Goal: Transaction & Acquisition: Purchase product/service

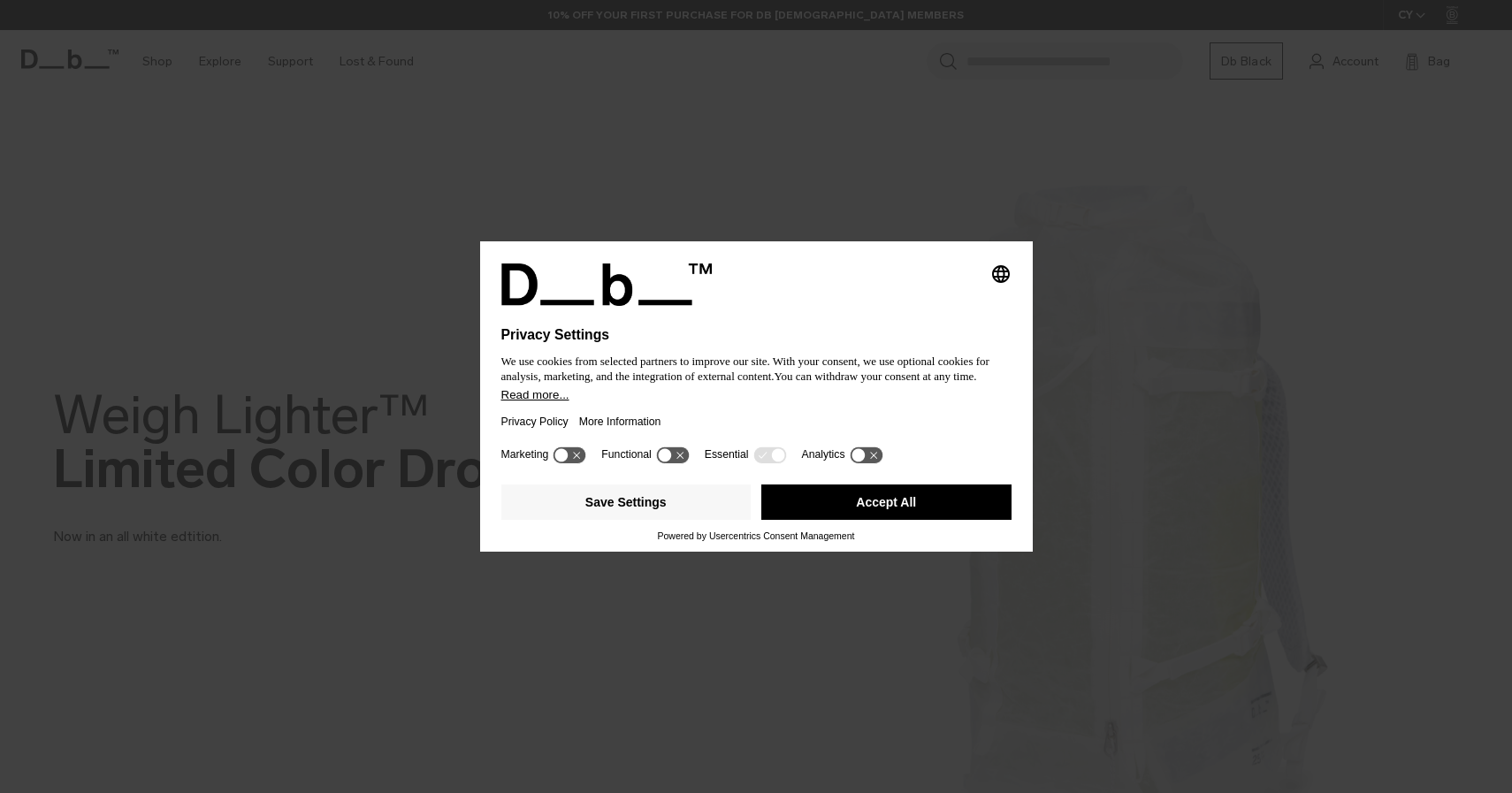
click at [883, 507] on button "Accept All" at bounding box center [886, 501] width 250 height 35
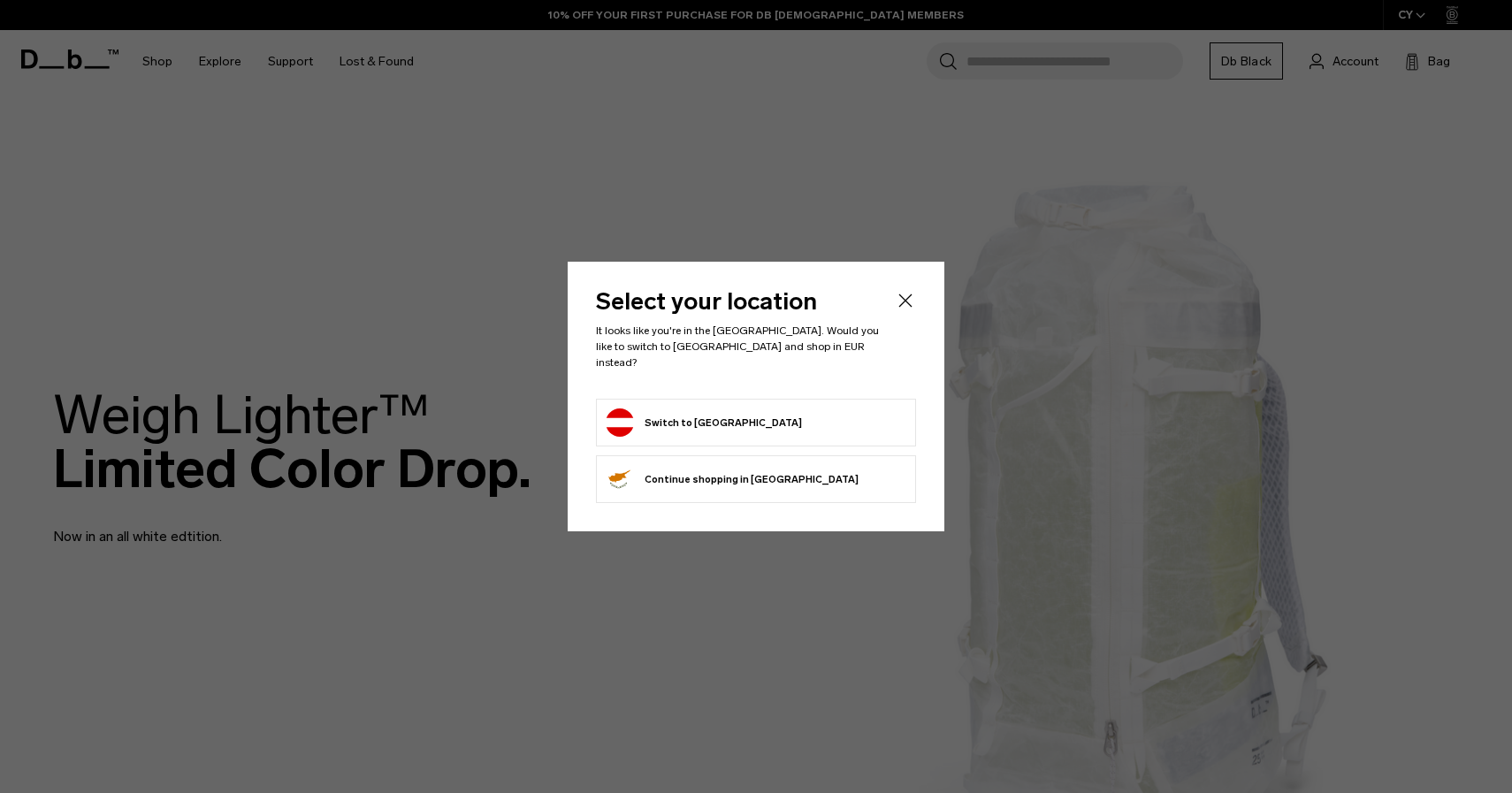
click at [689, 421] on button "Switch to Austria" at bounding box center [704, 423] width 197 height 29
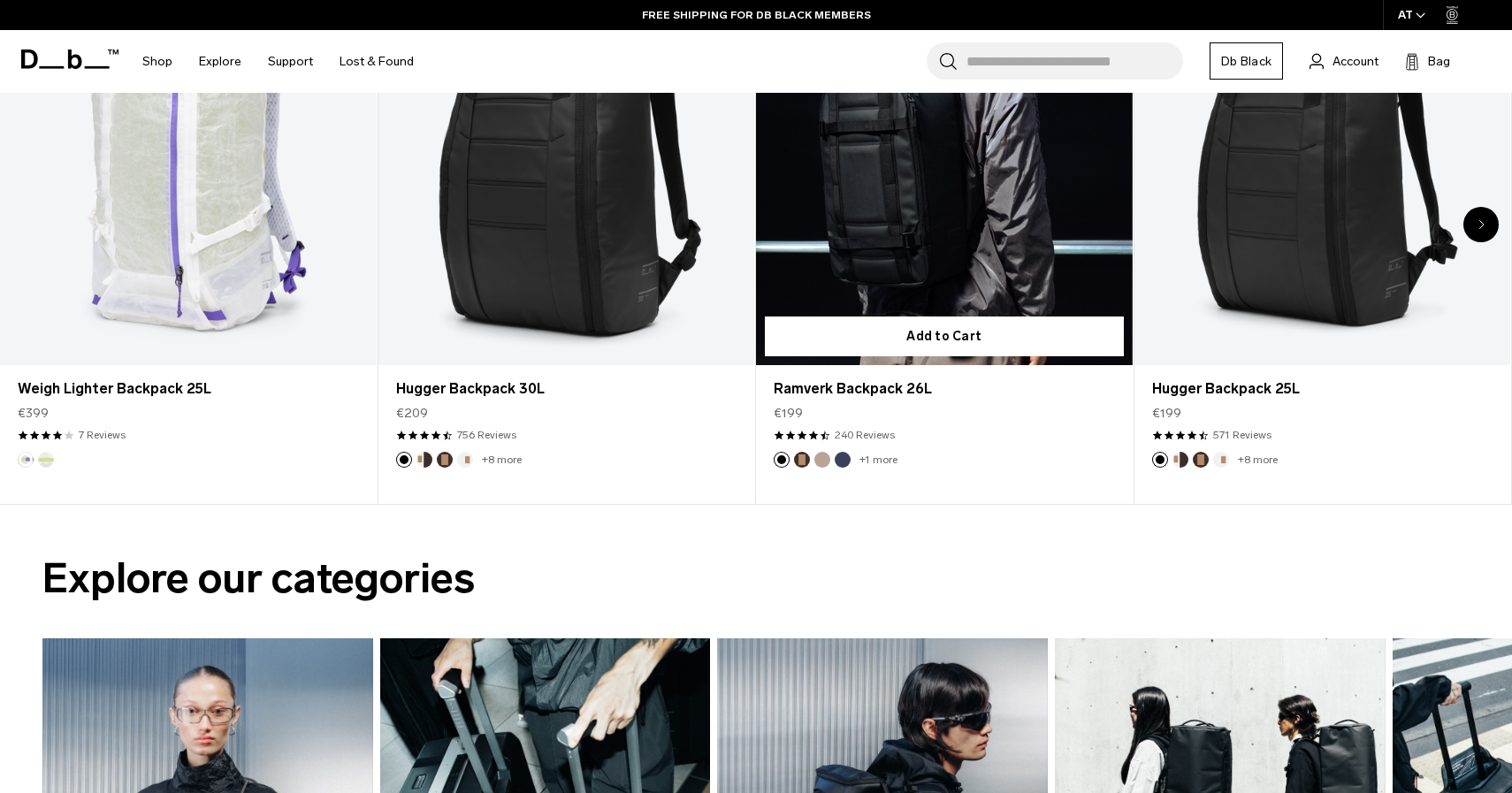
scroll to position [860, 0]
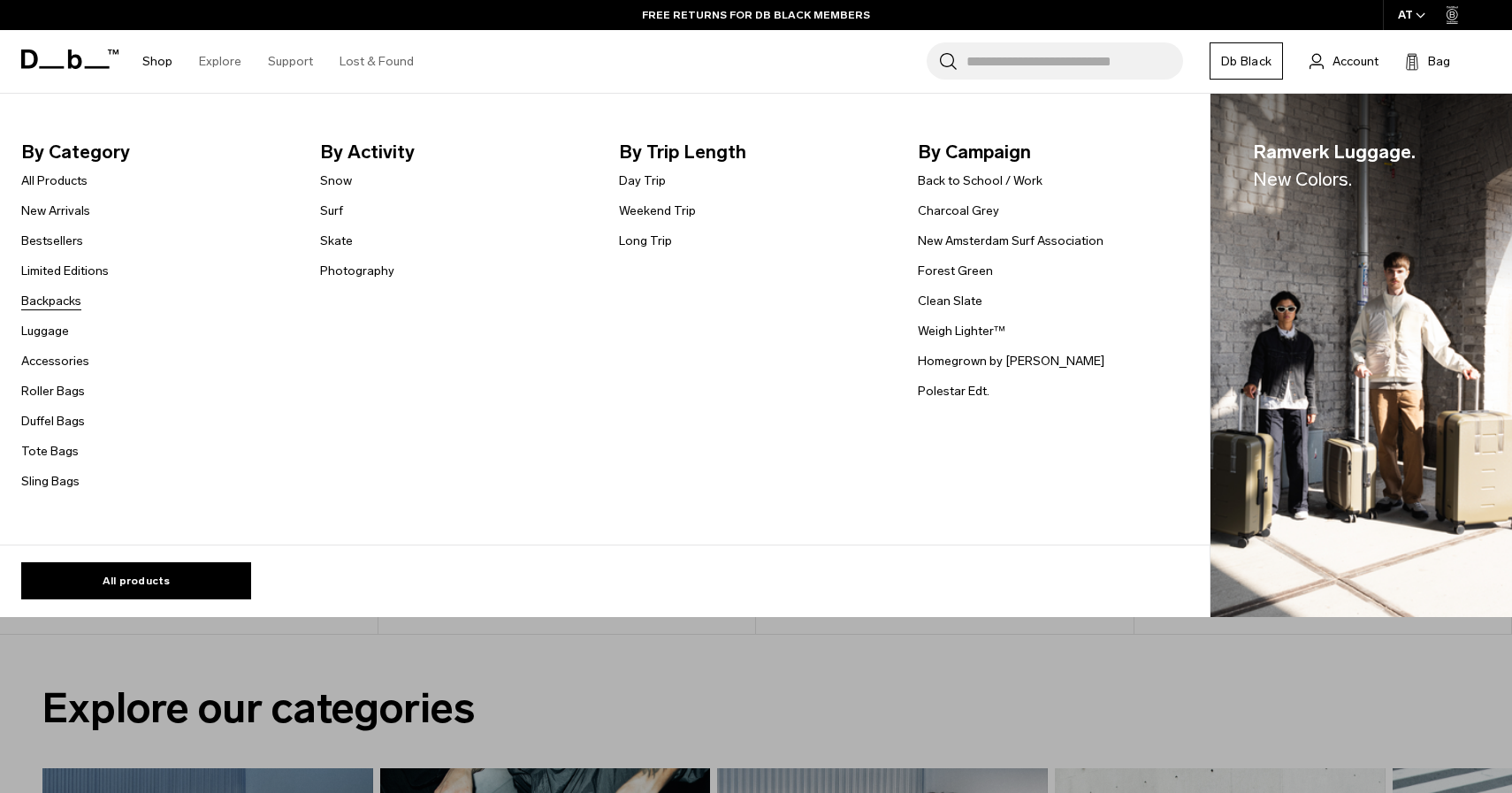
click at [42, 302] on link "Backpacks" at bounding box center [51, 300] width 60 height 18
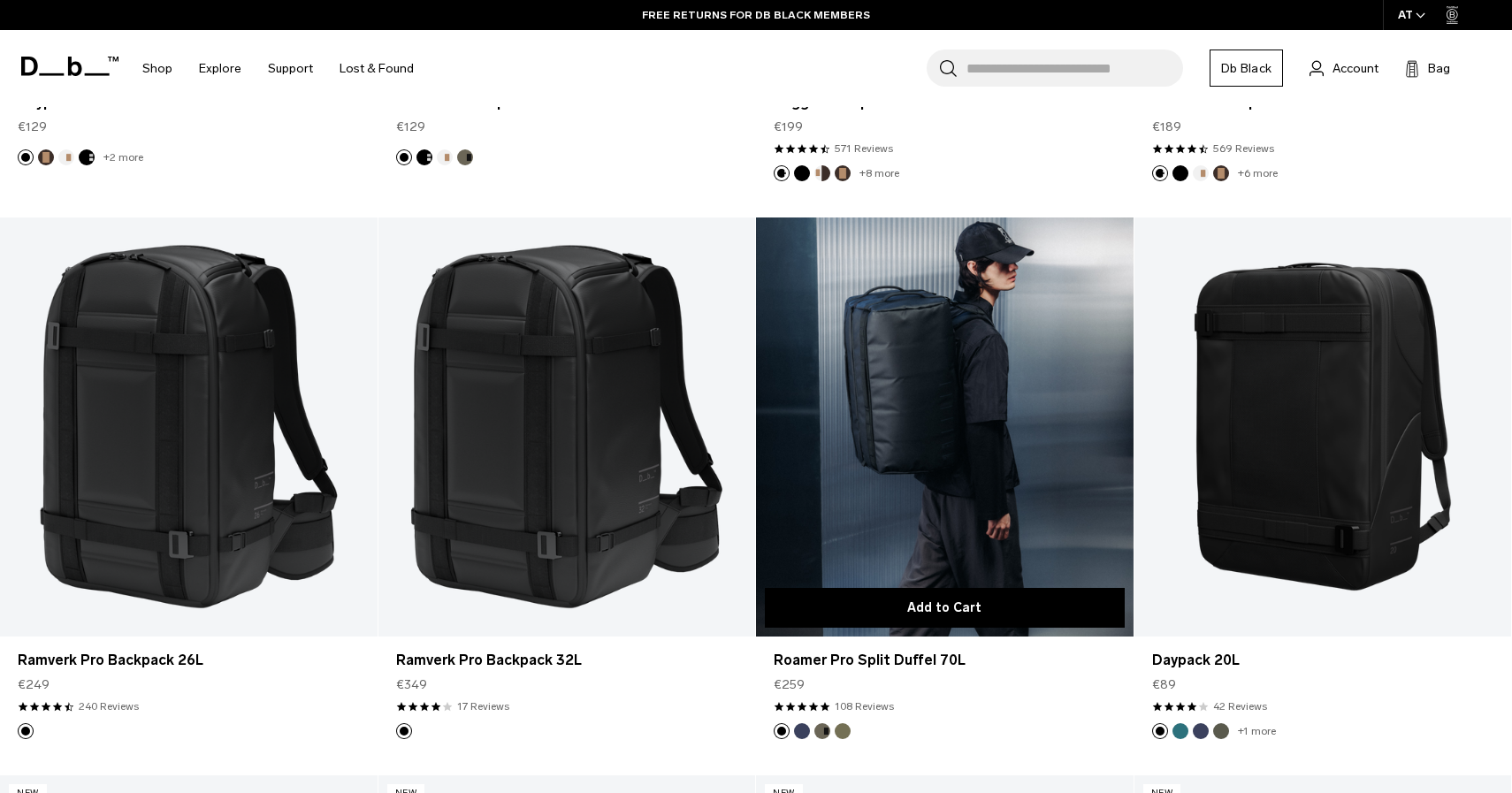
scroll to position [2503, 0]
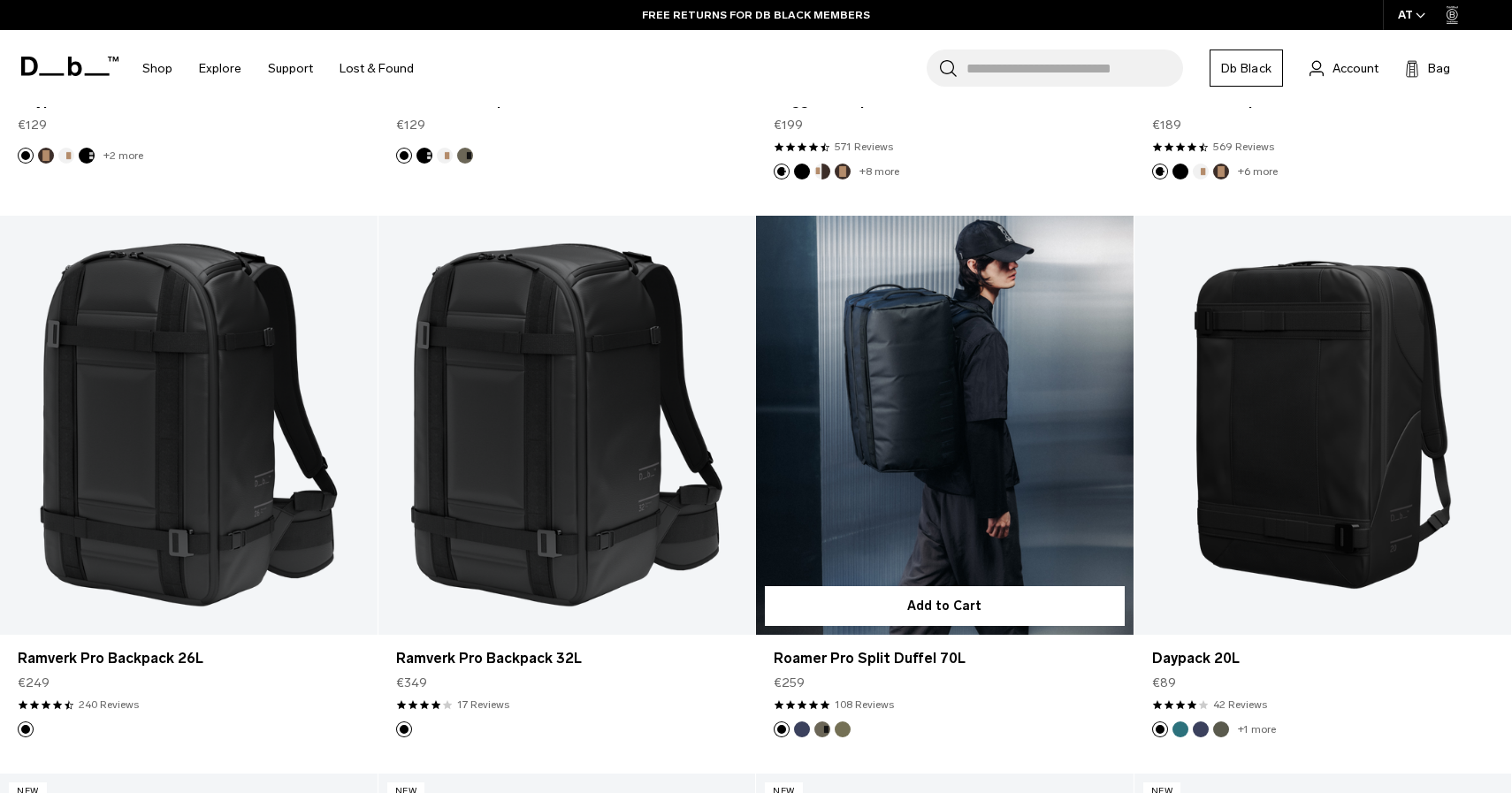
click at [1107, 749] on article "Add to Cart Roamer Pro Split Duffel 70L €259 4.8 star rating 108 Reviews" at bounding box center [945, 495] width 379 height 558
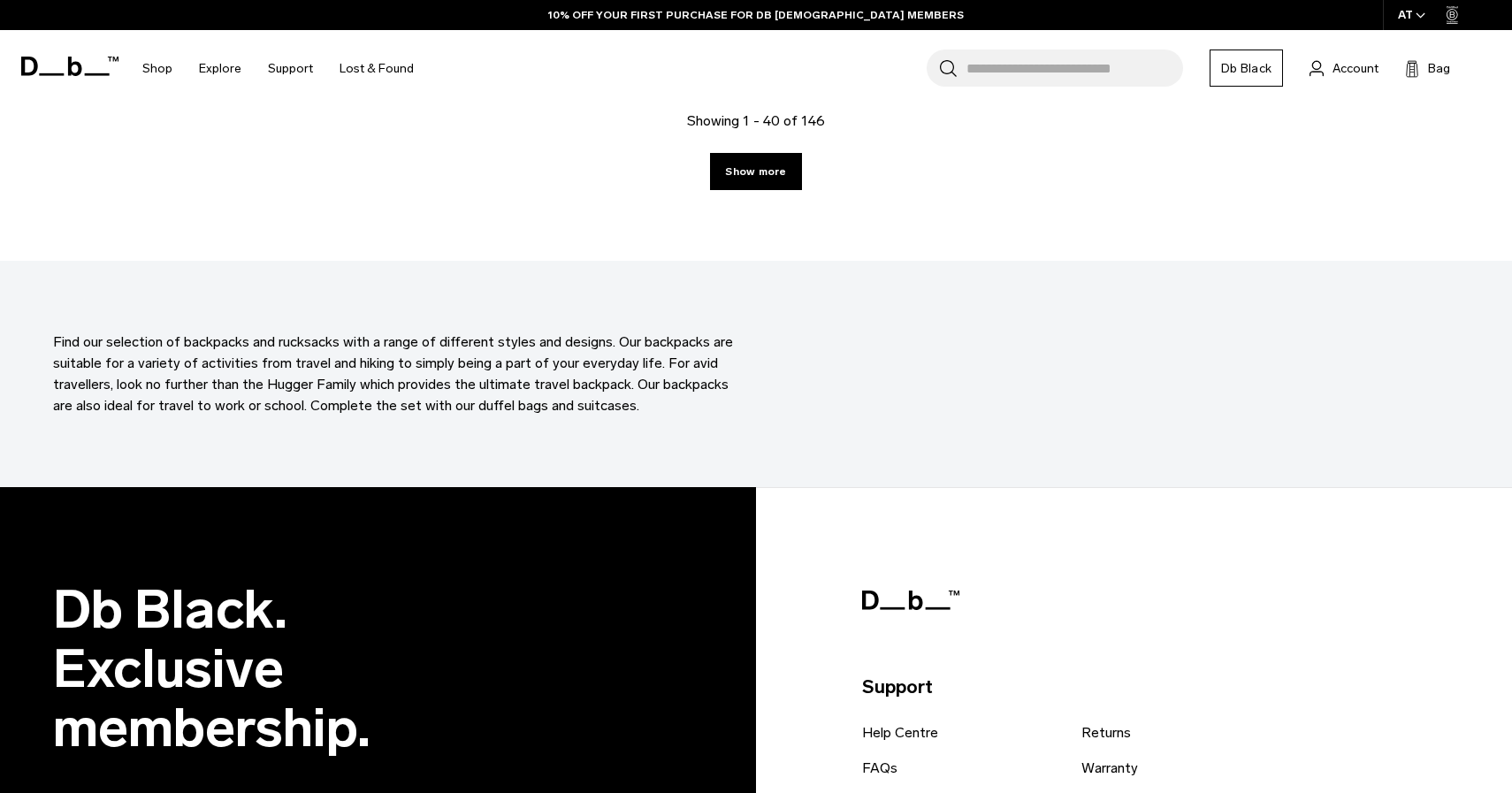
scroll to position [5958, 0]
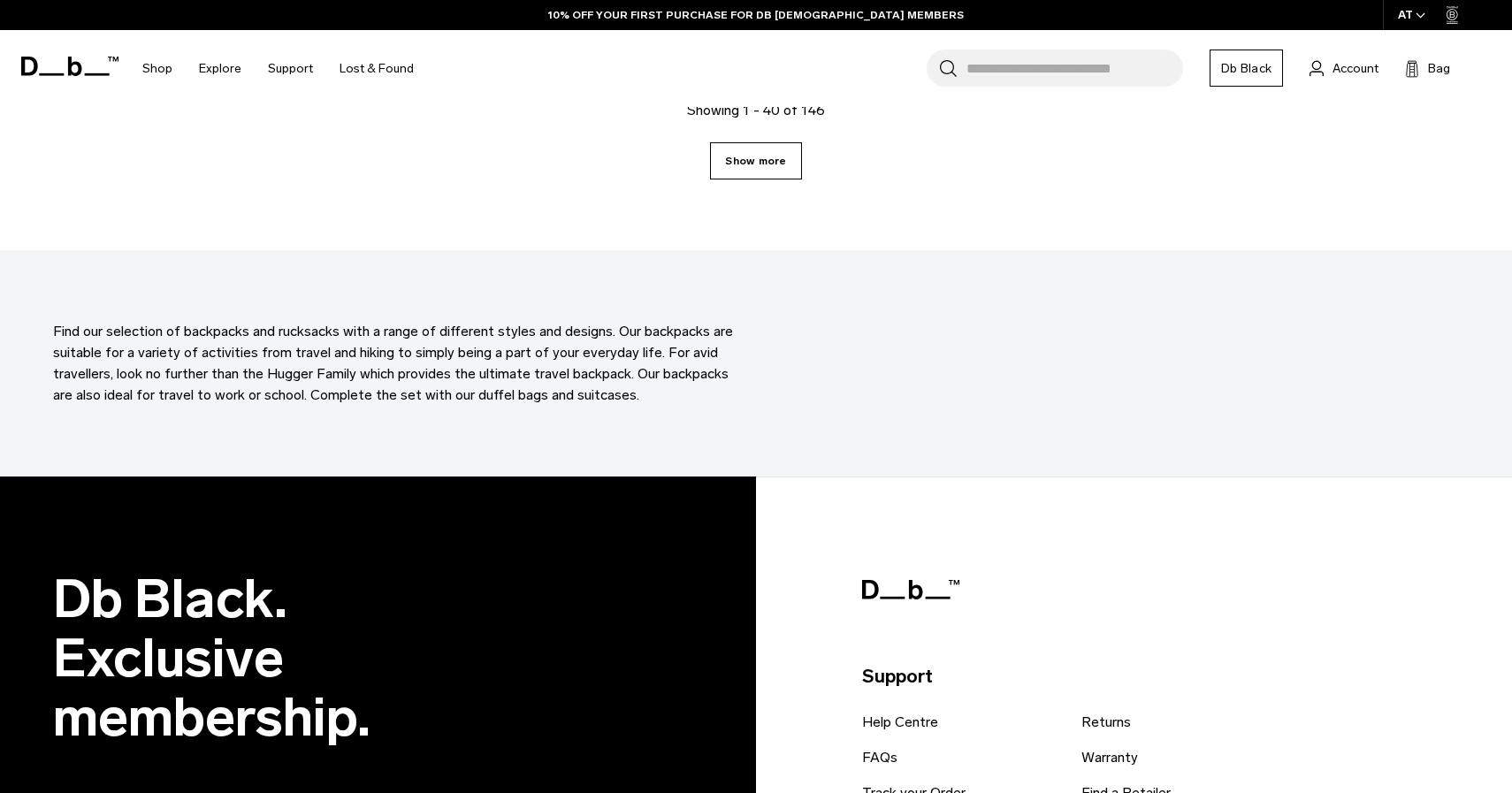
click at [747, 154] on link "Show more" at bounding box center [756, 161] width 91 height 37
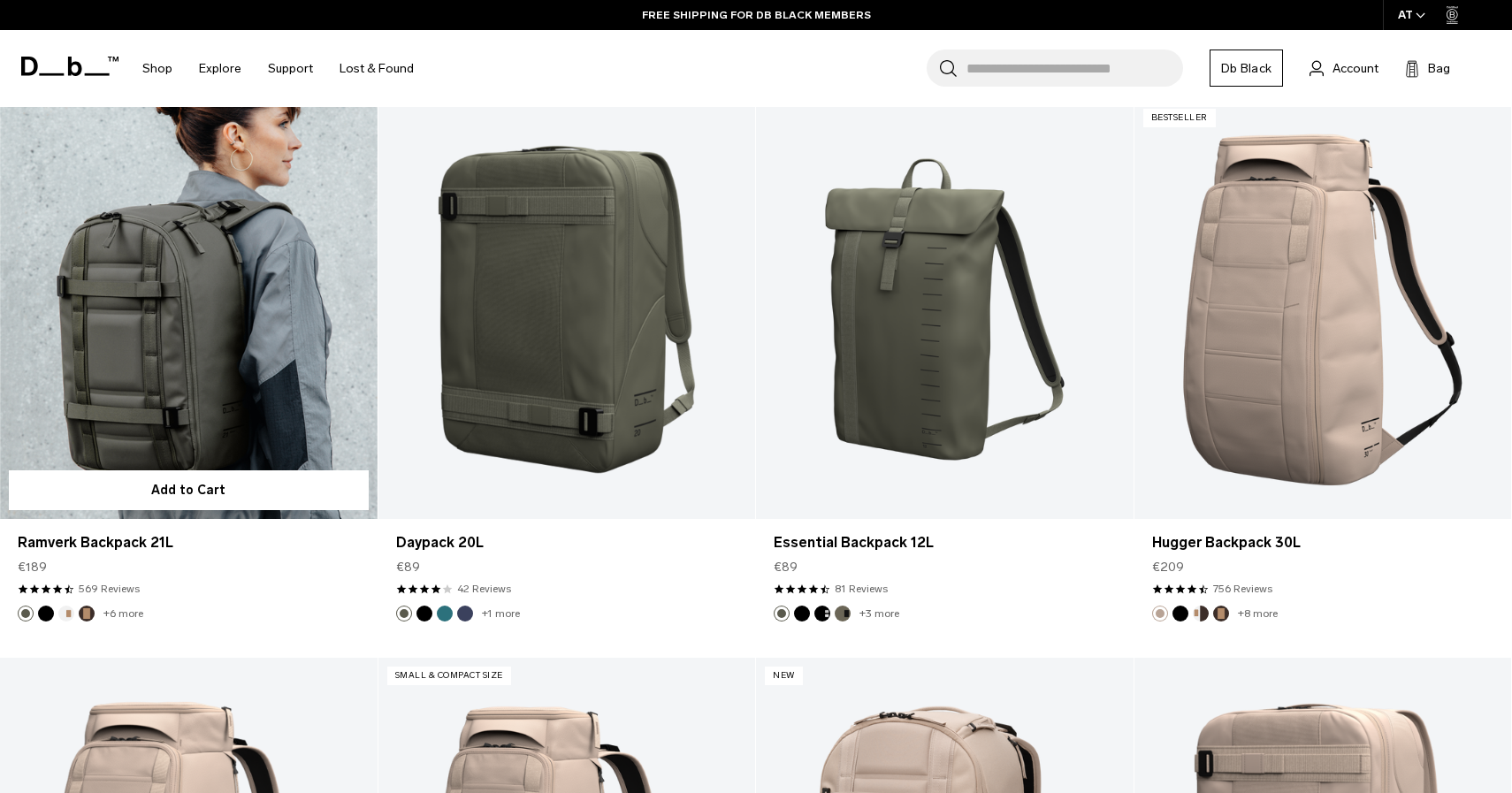
click at [250, 324] on link "Ramverk Backpack 21L" at bounding box center [189, 309] width 378 height 419
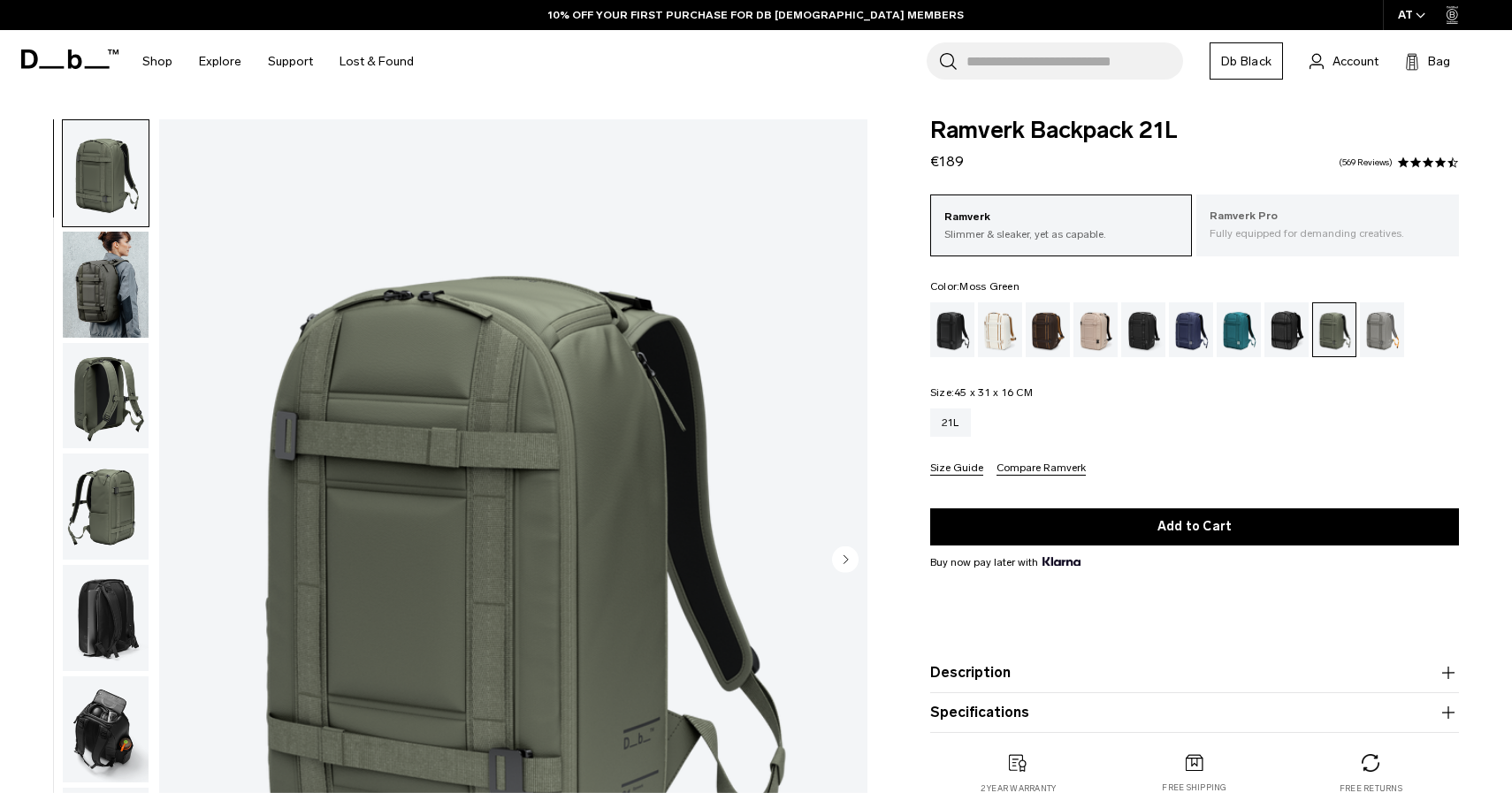
click at [1320, 224] on p "Ramverk Pro" at bounding box center [1328, 217] width 236 height 17
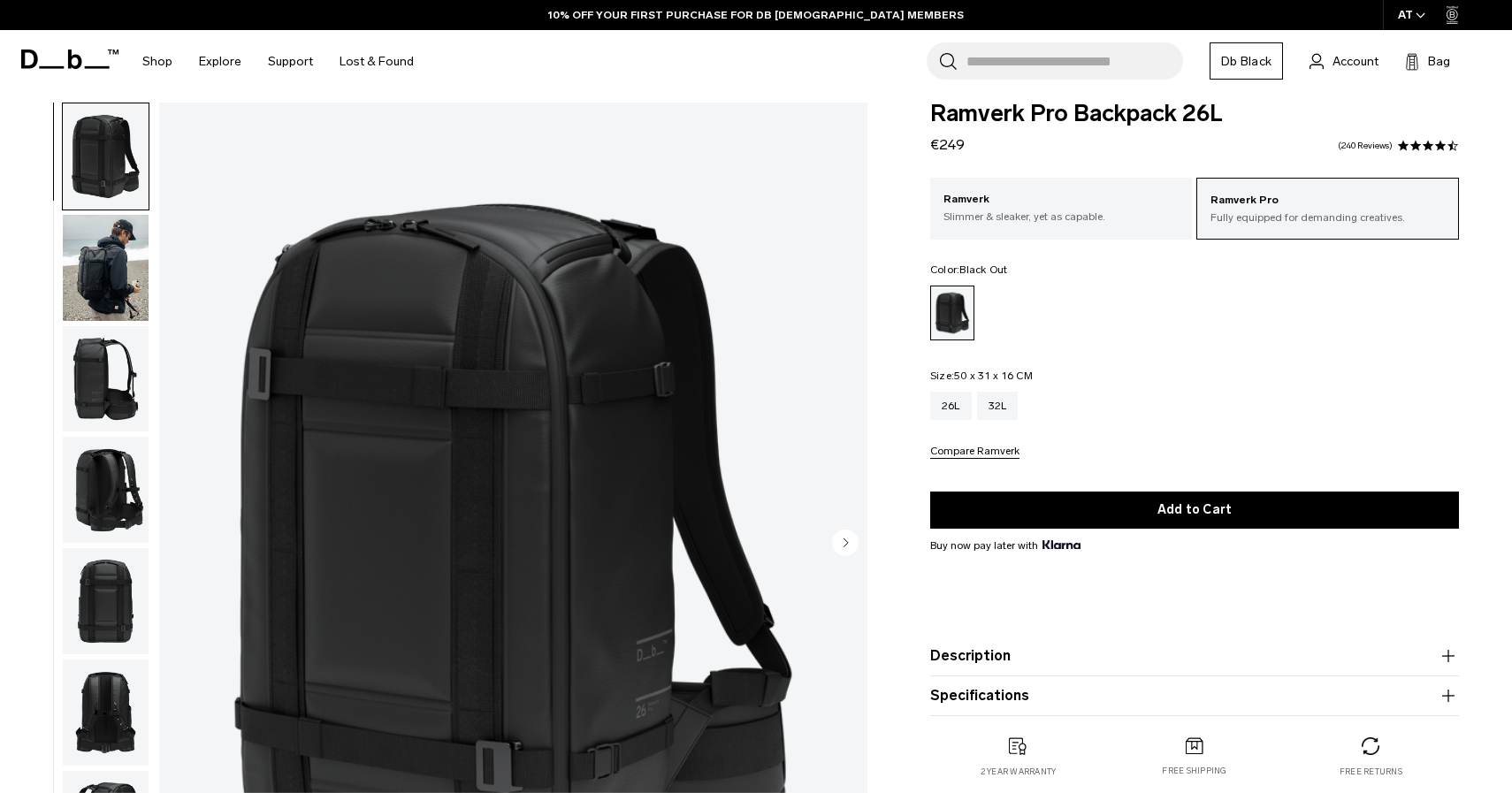
scroll to position [5, 0]
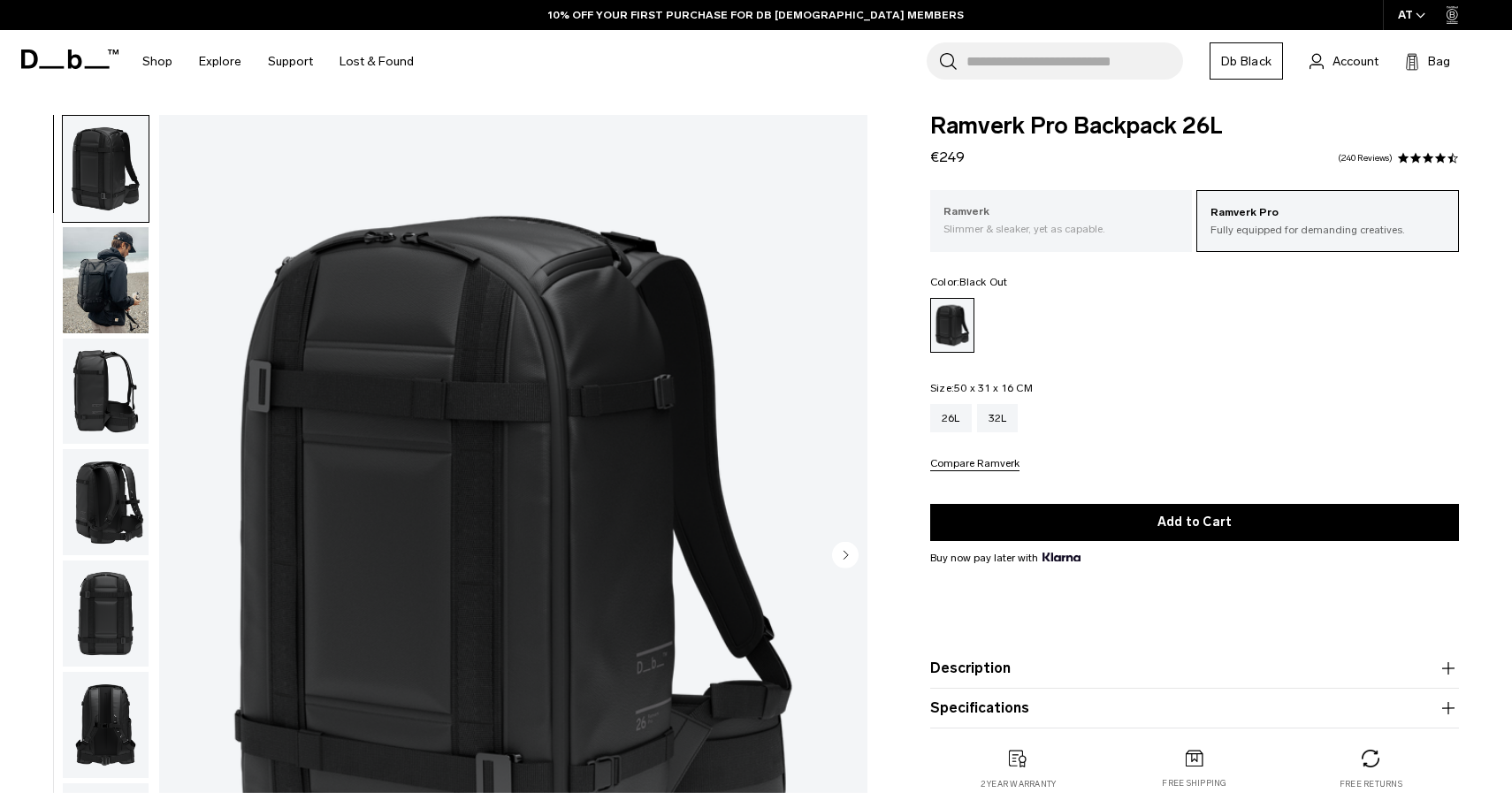
click at [1004, 211] on p "Ramverk" at bounding box center [1061, 212] width 236 height 17
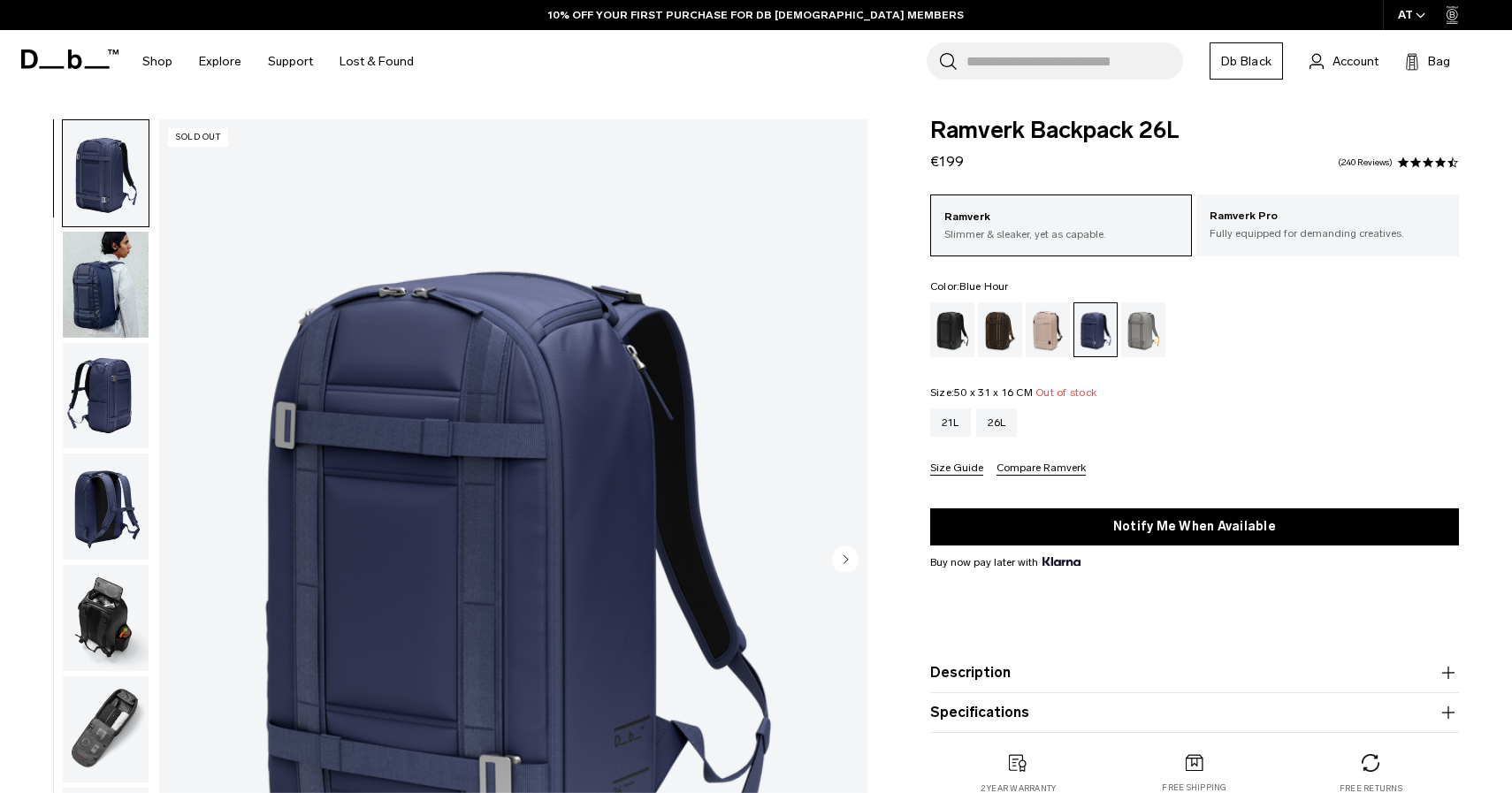
click at [80, 266] on img "button" at bounding box center [105, 285] width 85 height 106
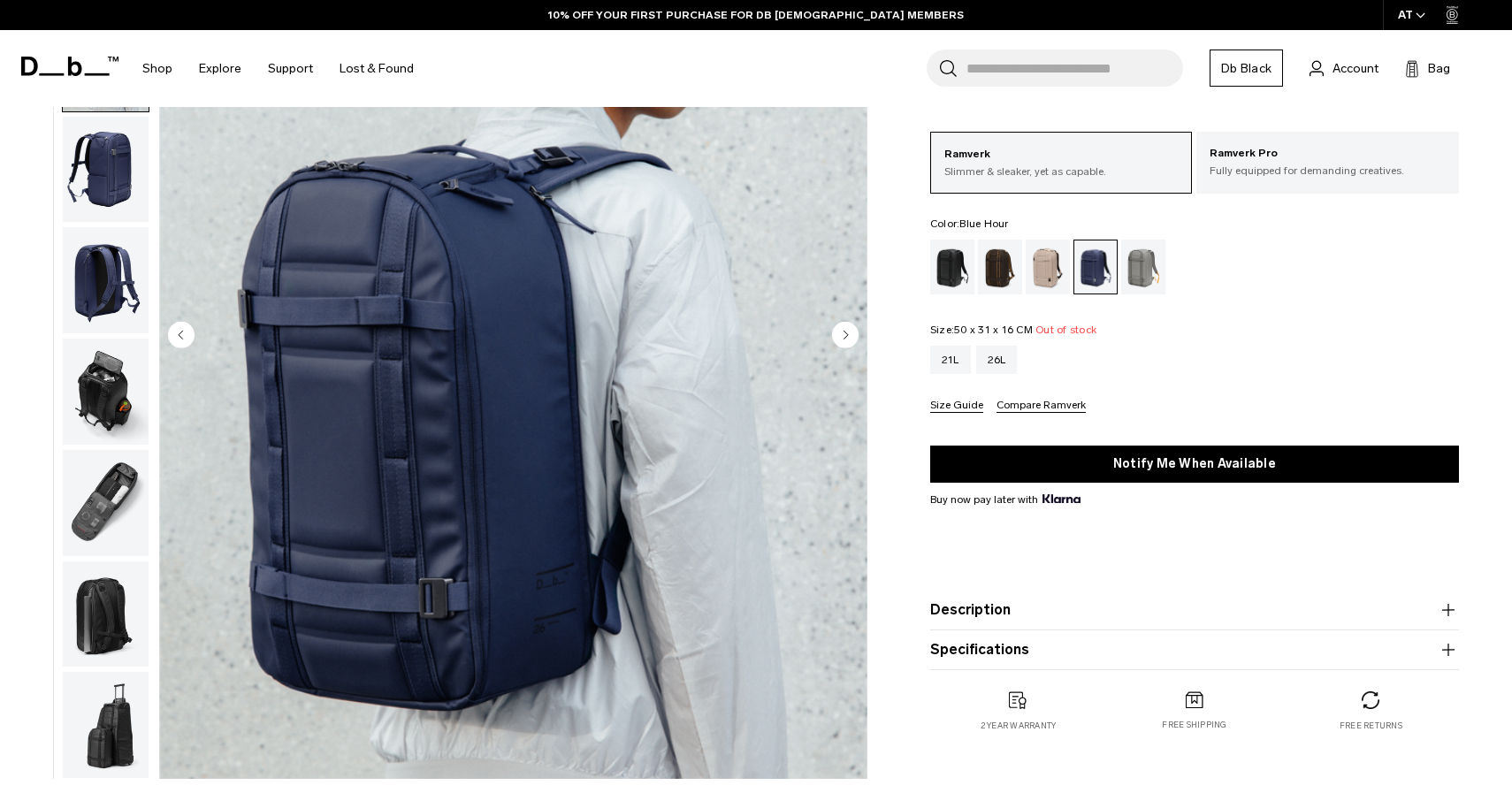
scroll to position [226, 0]
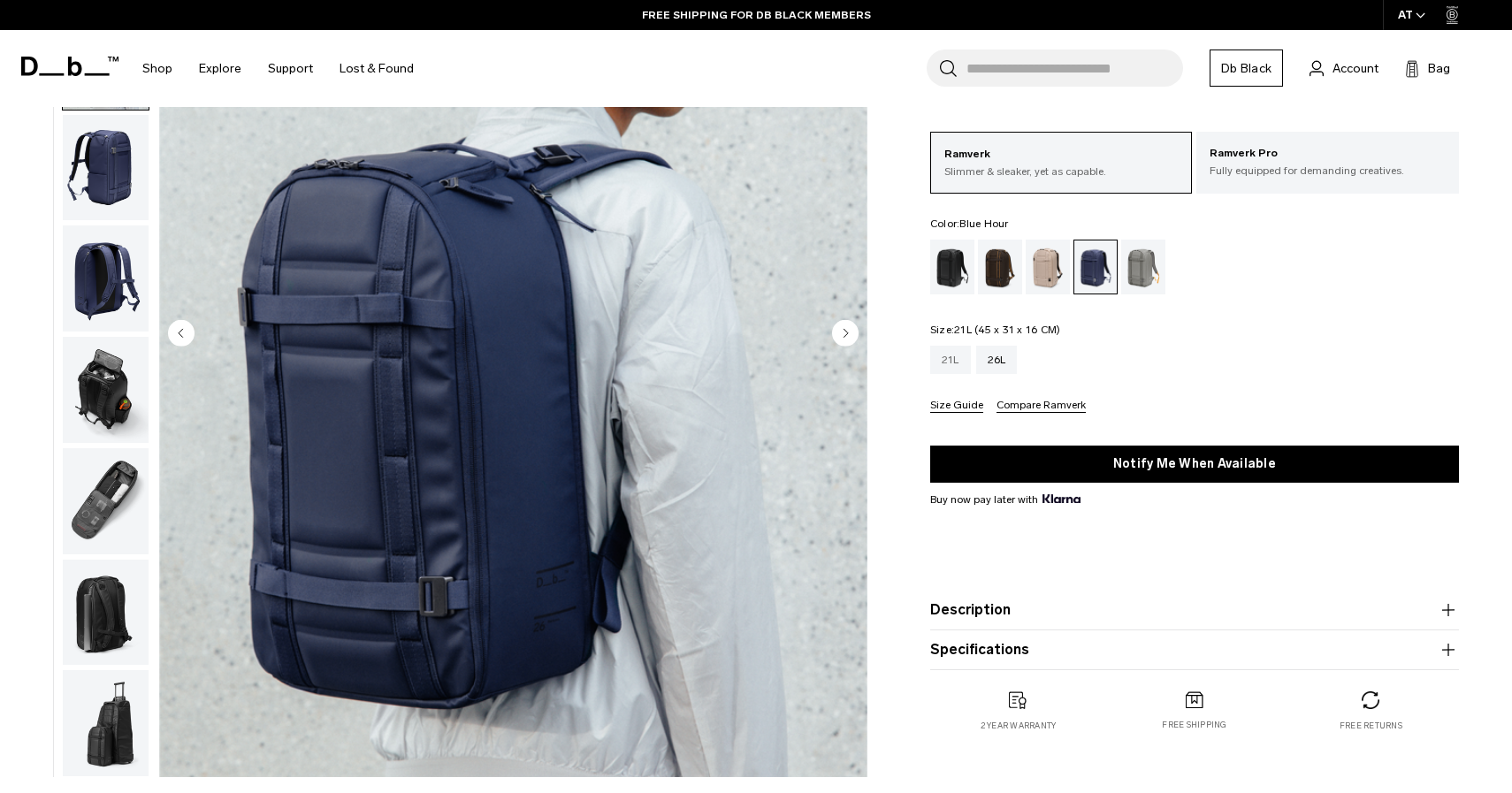
click at [957, 349] on div "21L" at bounding box center [950, 361] width 40 height 29
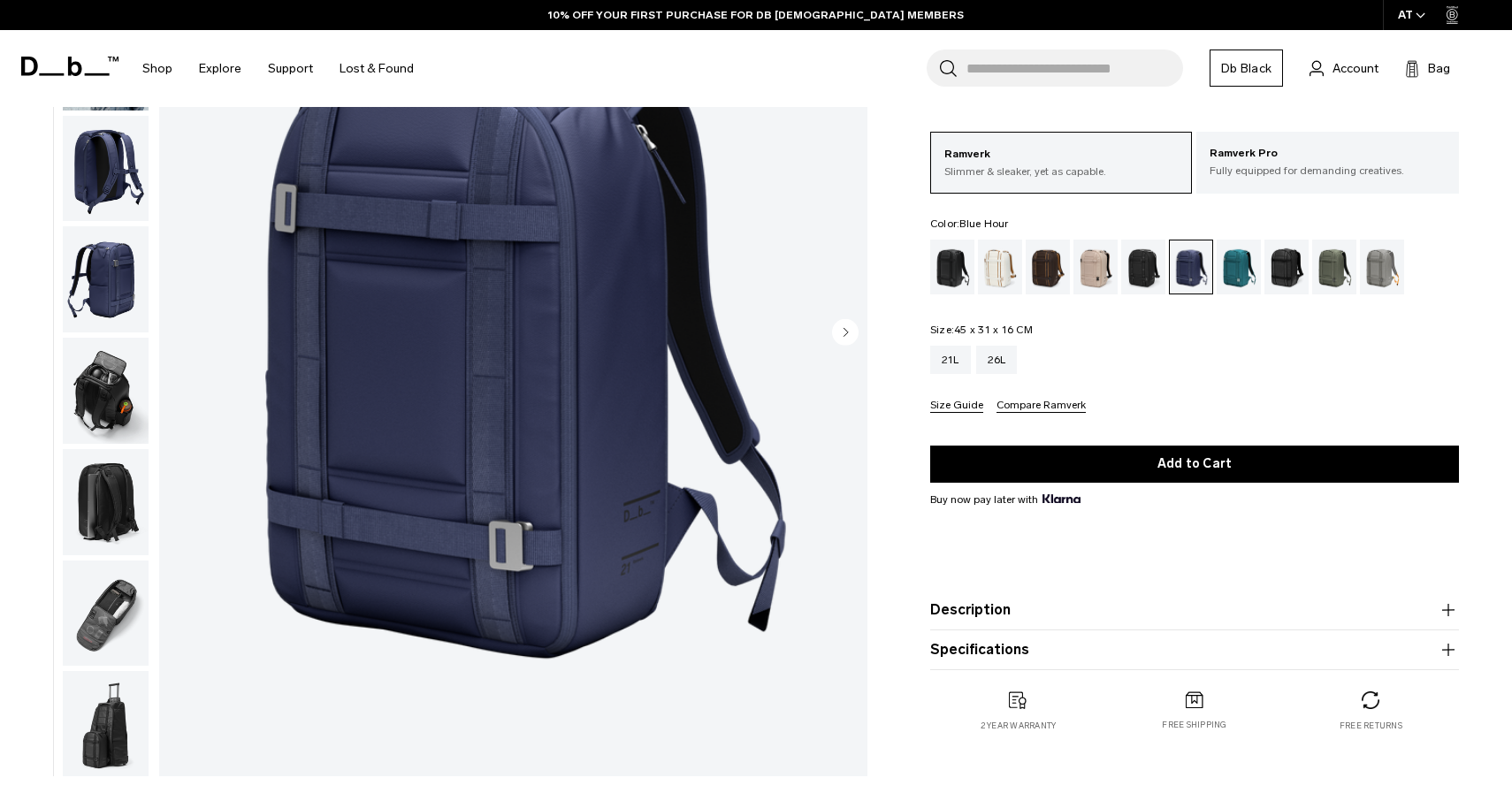
scroll to position [186, 0]
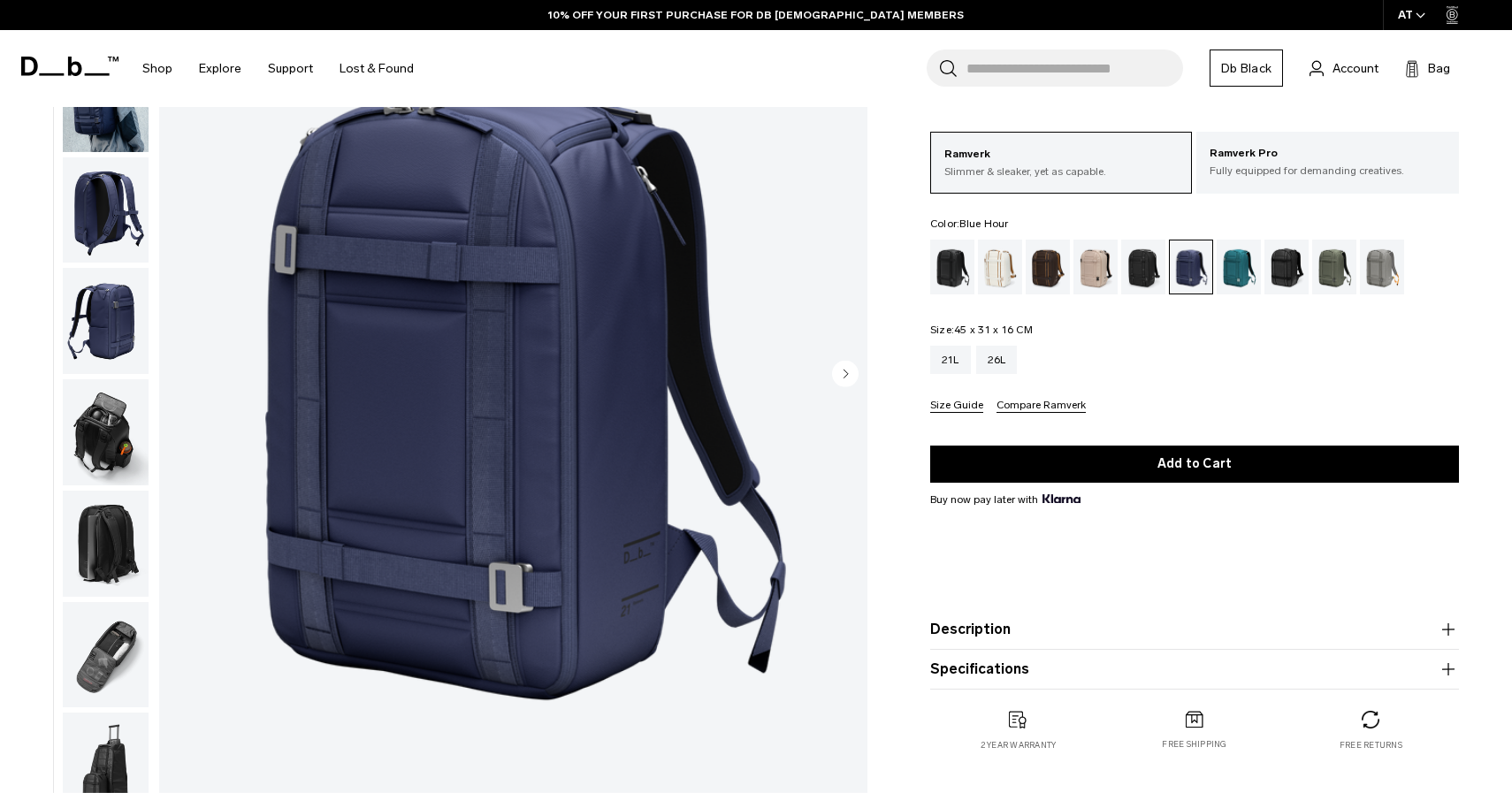
click at [911, 500] on div "Ramverk Backpack 21L €189 4.7 star rating 569 Reviews Ramverk Slimmer & sleaker…" at bounding box center [1195, 422] width 635 height 731
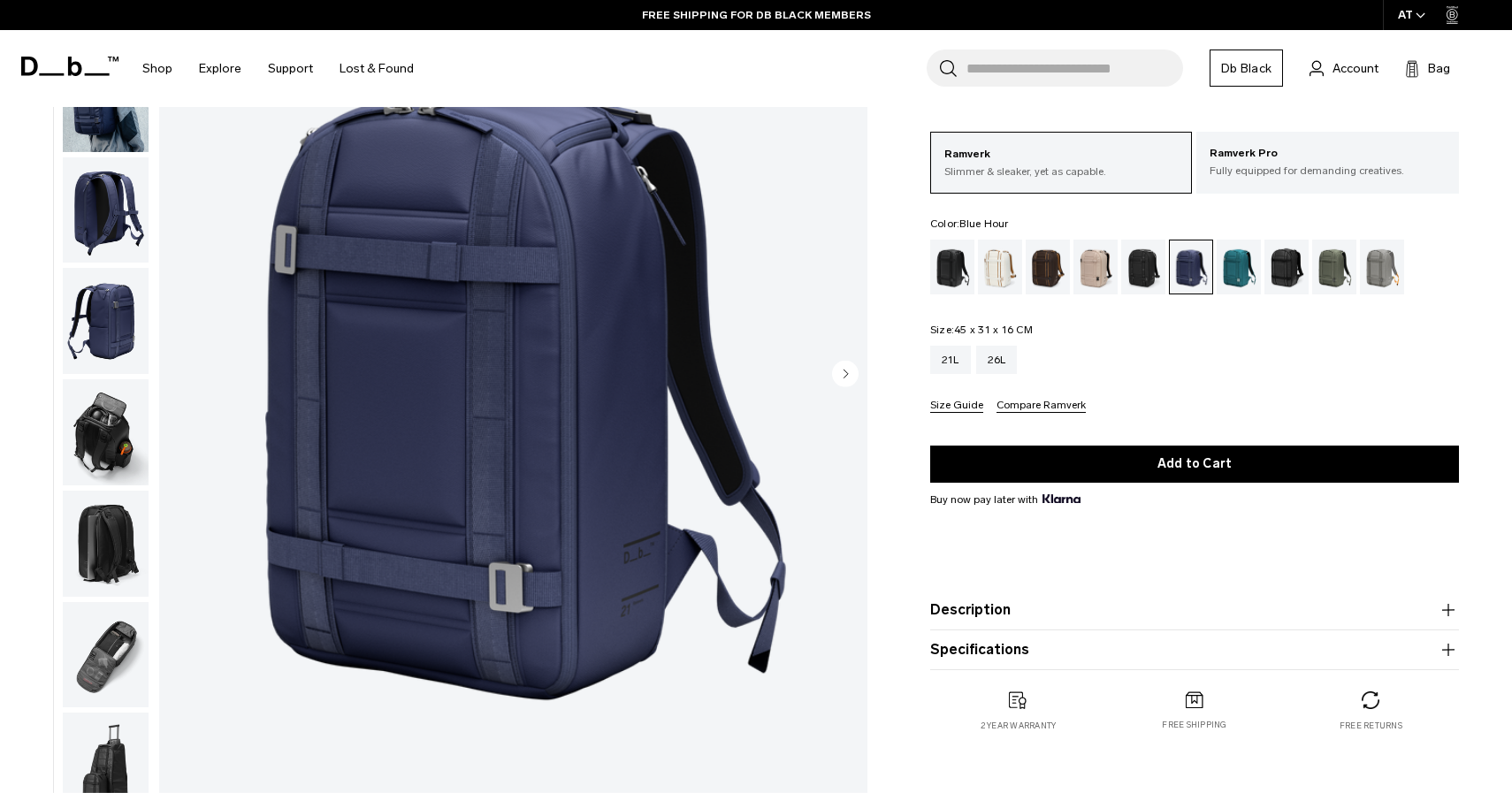
click at [98, 531] on img "button" at bounding box center [105, 544] width 85 height 106
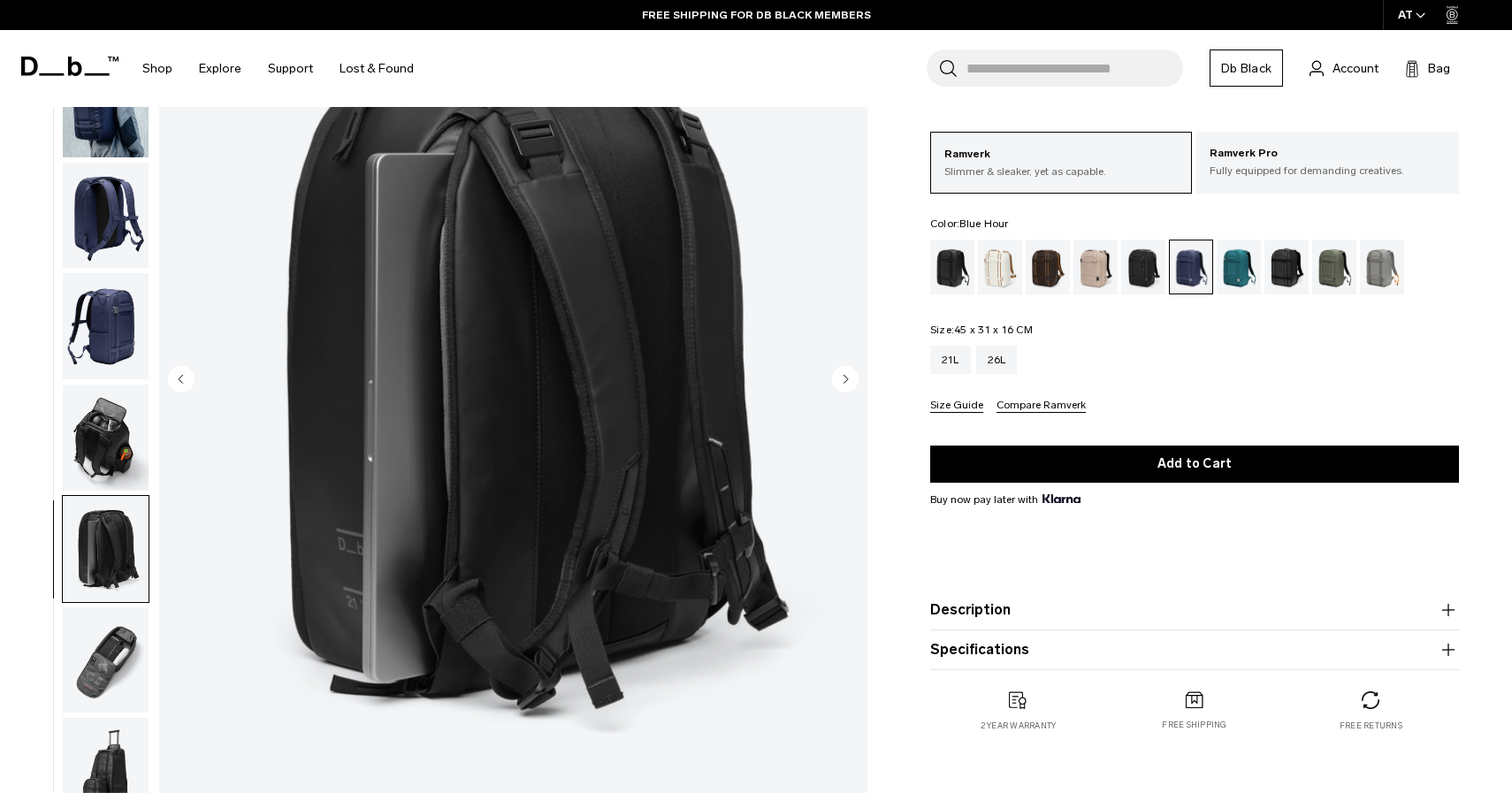
scroll to position [131, 0]
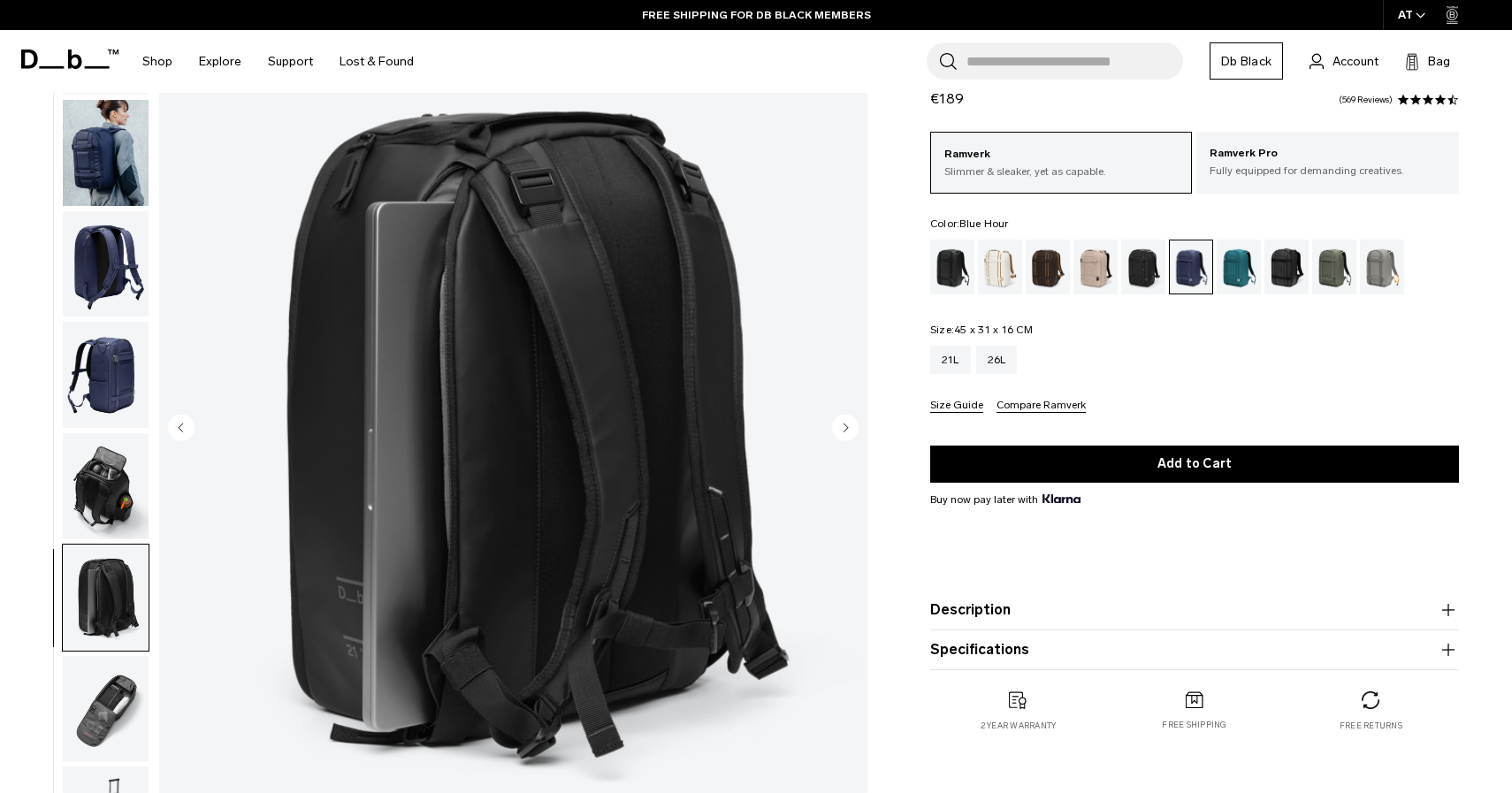
click at [104, 493] on img "button" at bounding box center [105, 486] width 85 height 106
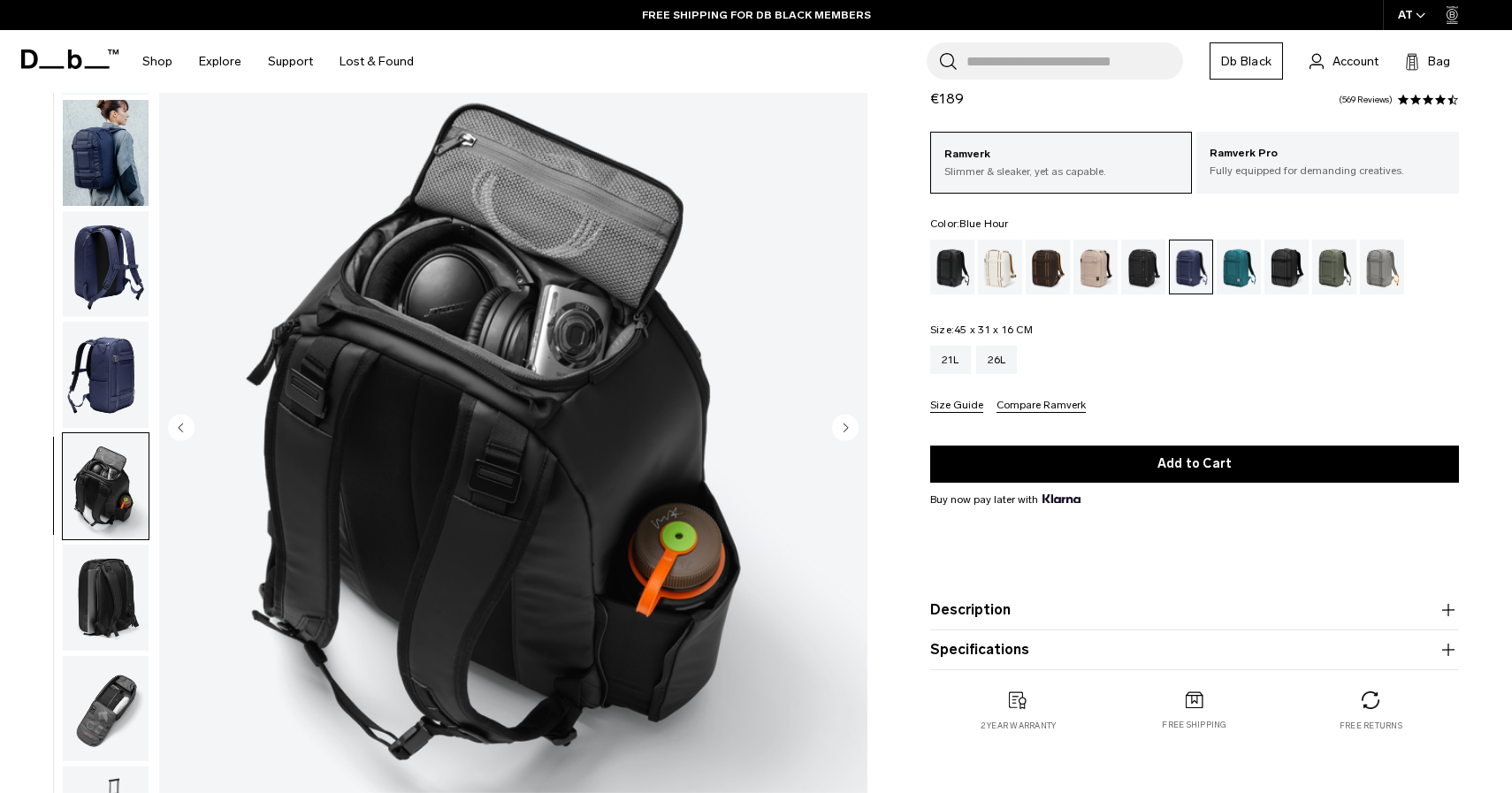
scroll to position [12, 0]
click at [111, 348] on img "button" at bounding box center [105, 373] width 85 height 106
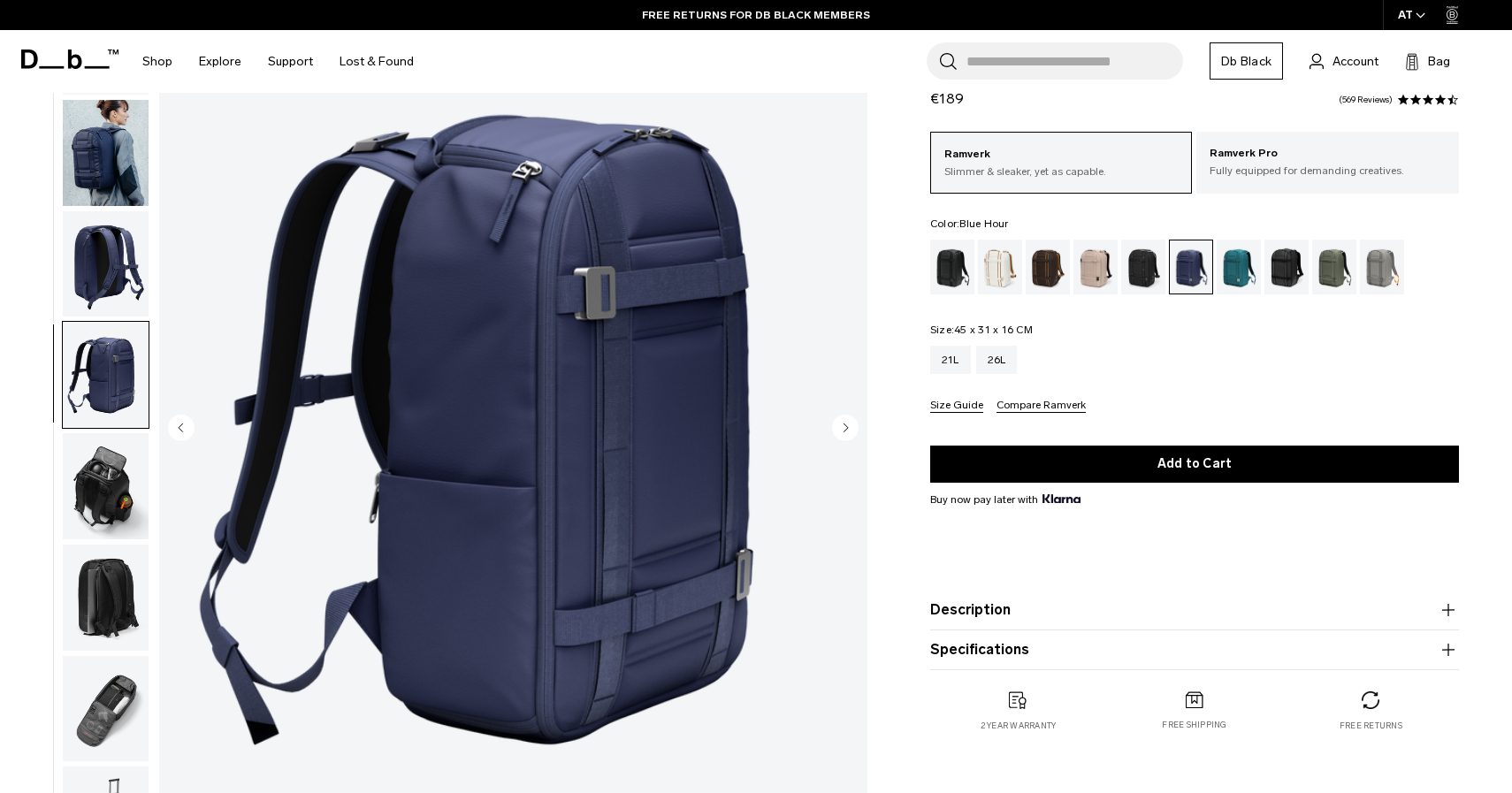
scroll to position [0, 0]
click at [116, 245] on img "button" at bounding box center [105, 264] width 85 height 106
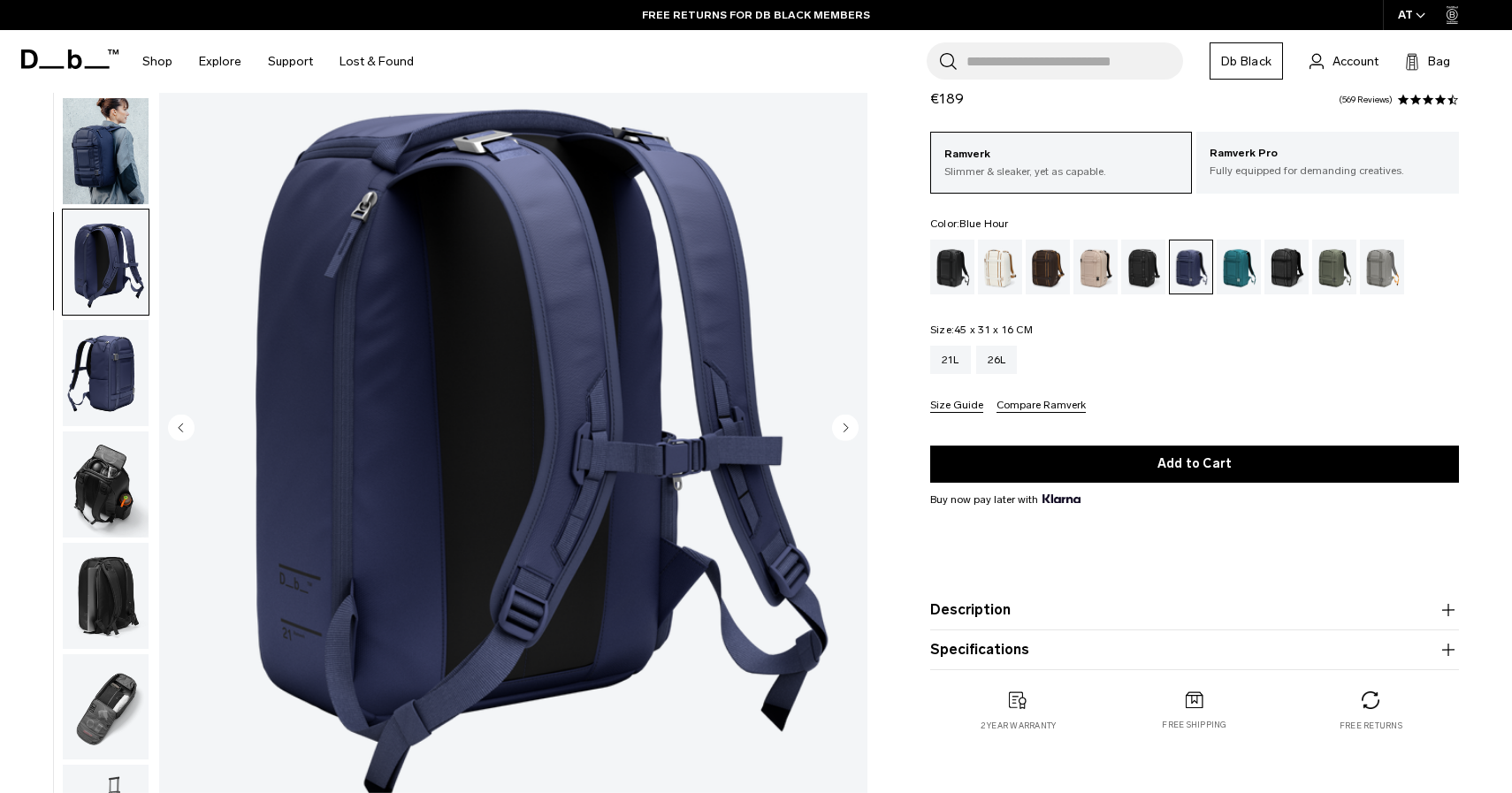
click at [106, 594] on img "button" at bounding box center [105, 595] width 85 height 106
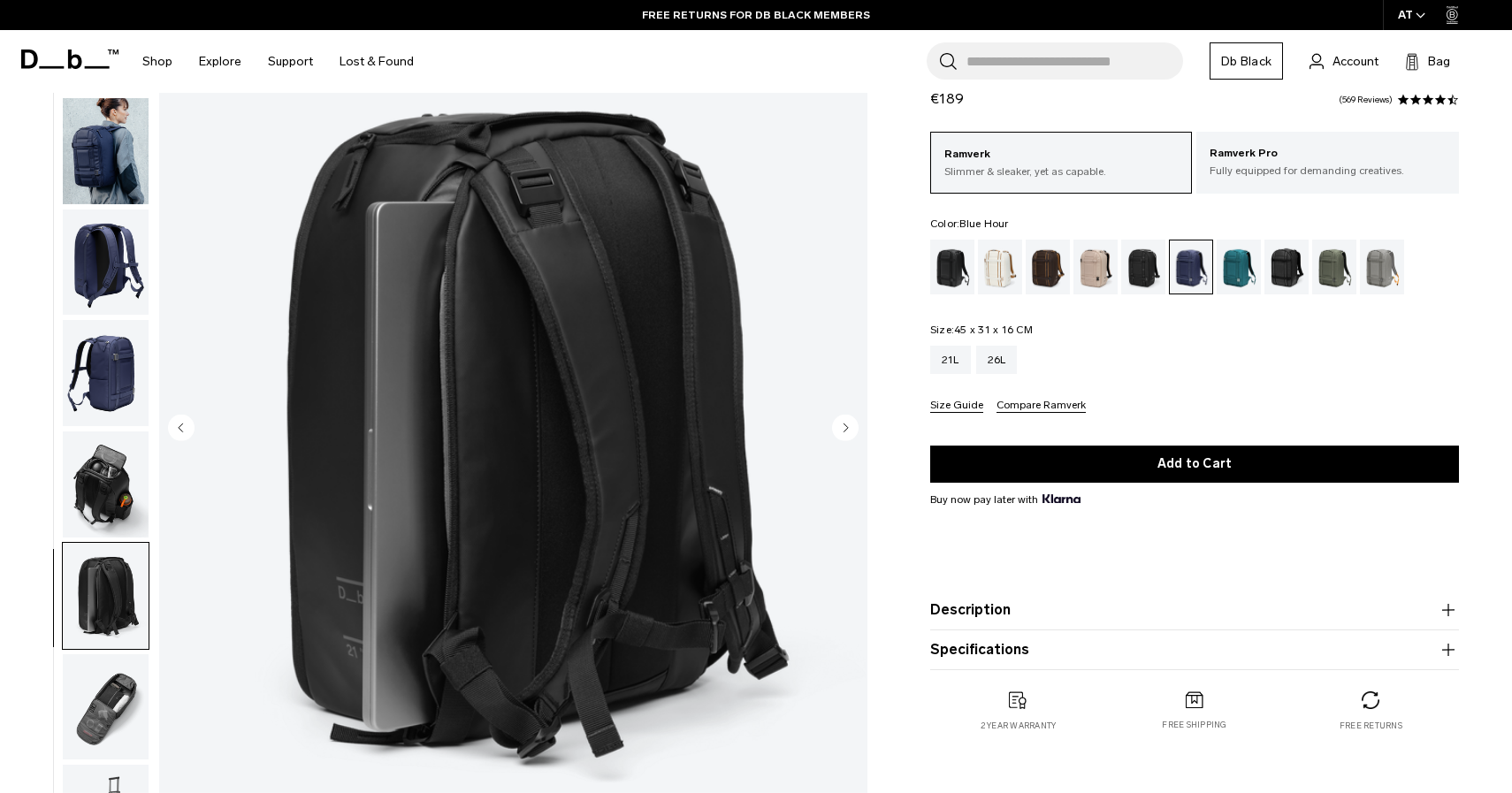
click at [110, 694] on img "button" at bounding box center [105, 708] width 85 height 106
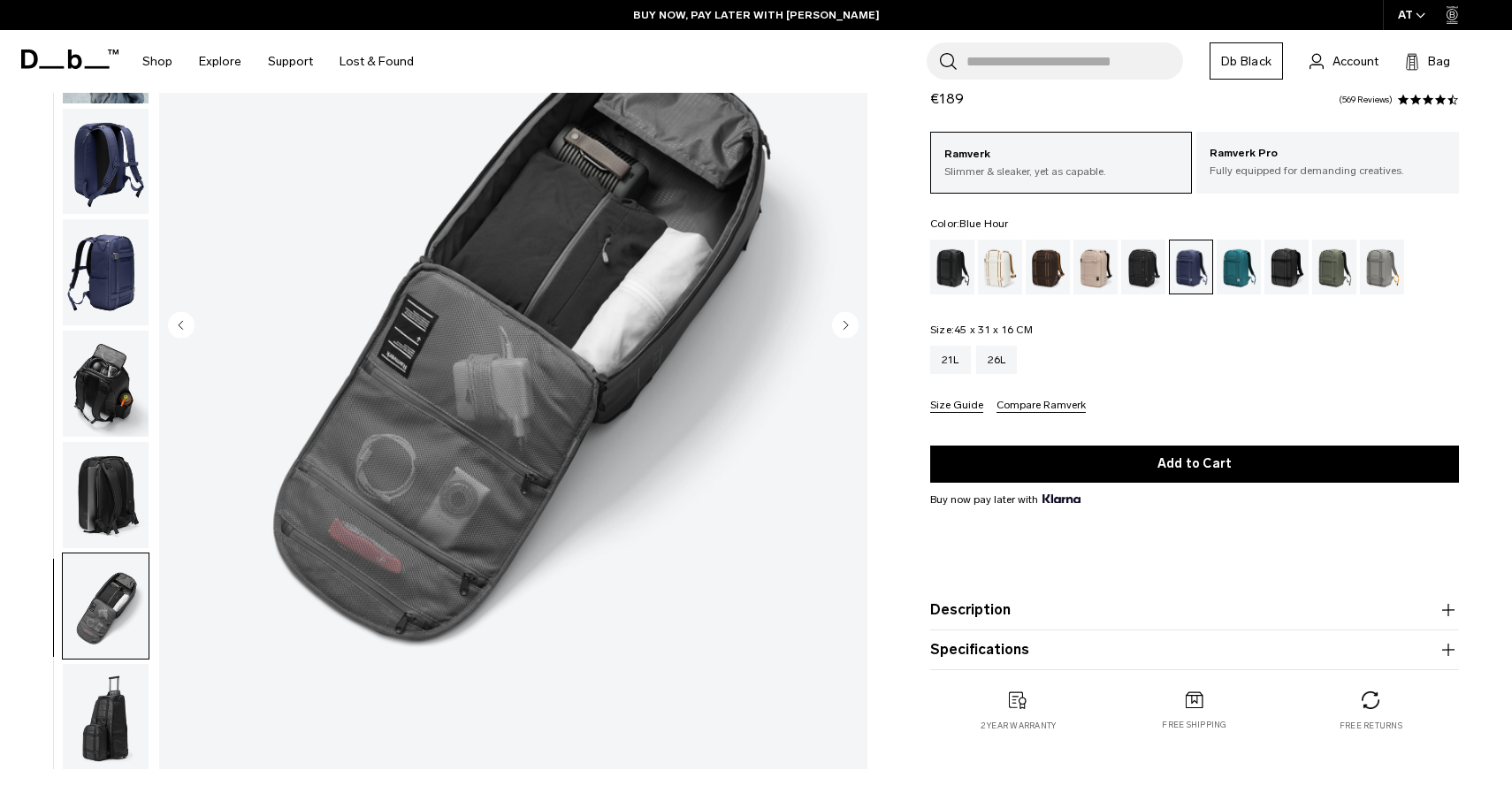
scroll to position [238, 0]
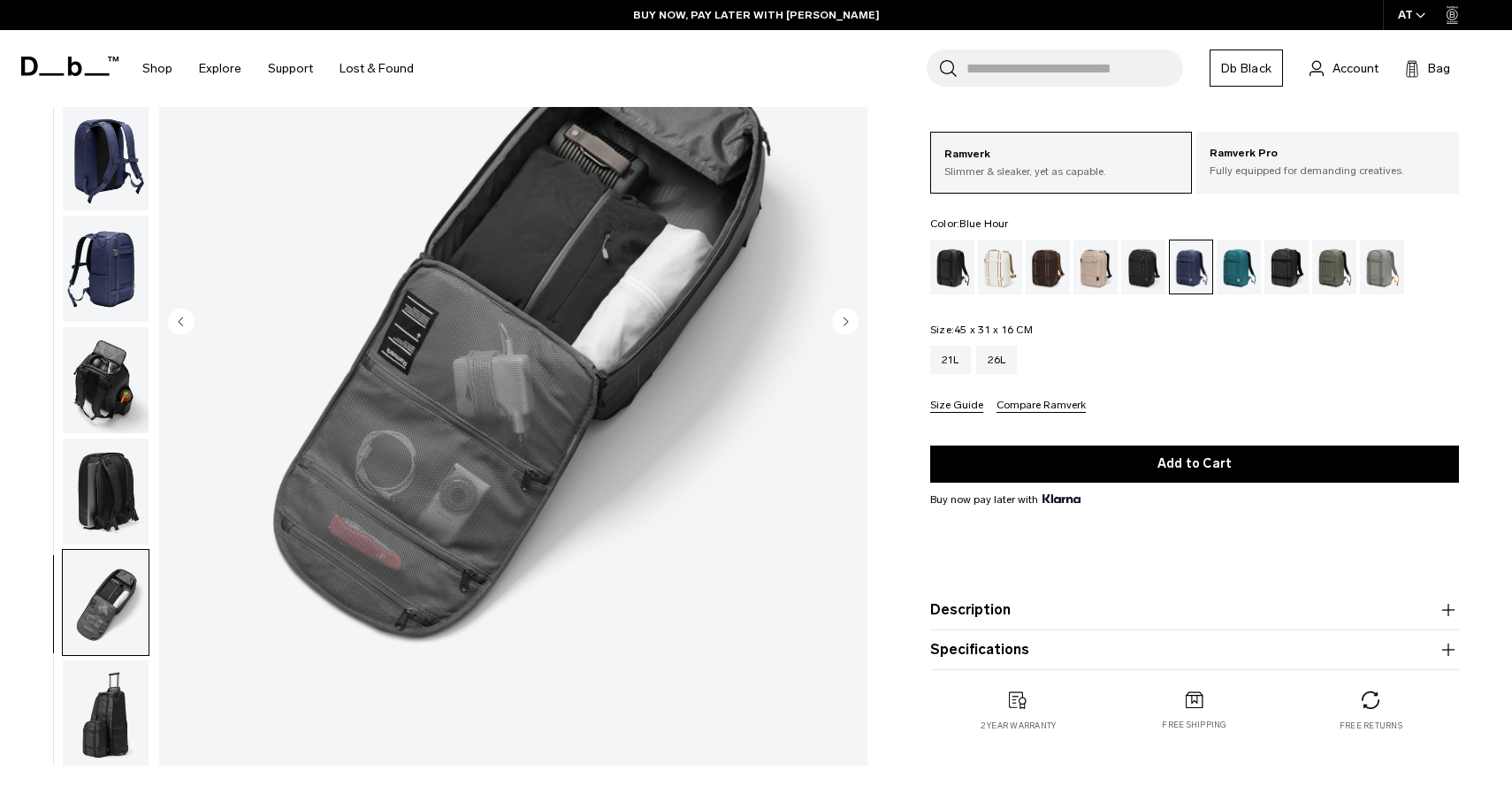
click at [90, 614] on img "button" at bounding box center [105, 603] width 85 height 106
click at [104, 726] on img "button" at bounding box center [105, 713] width 85 height 106
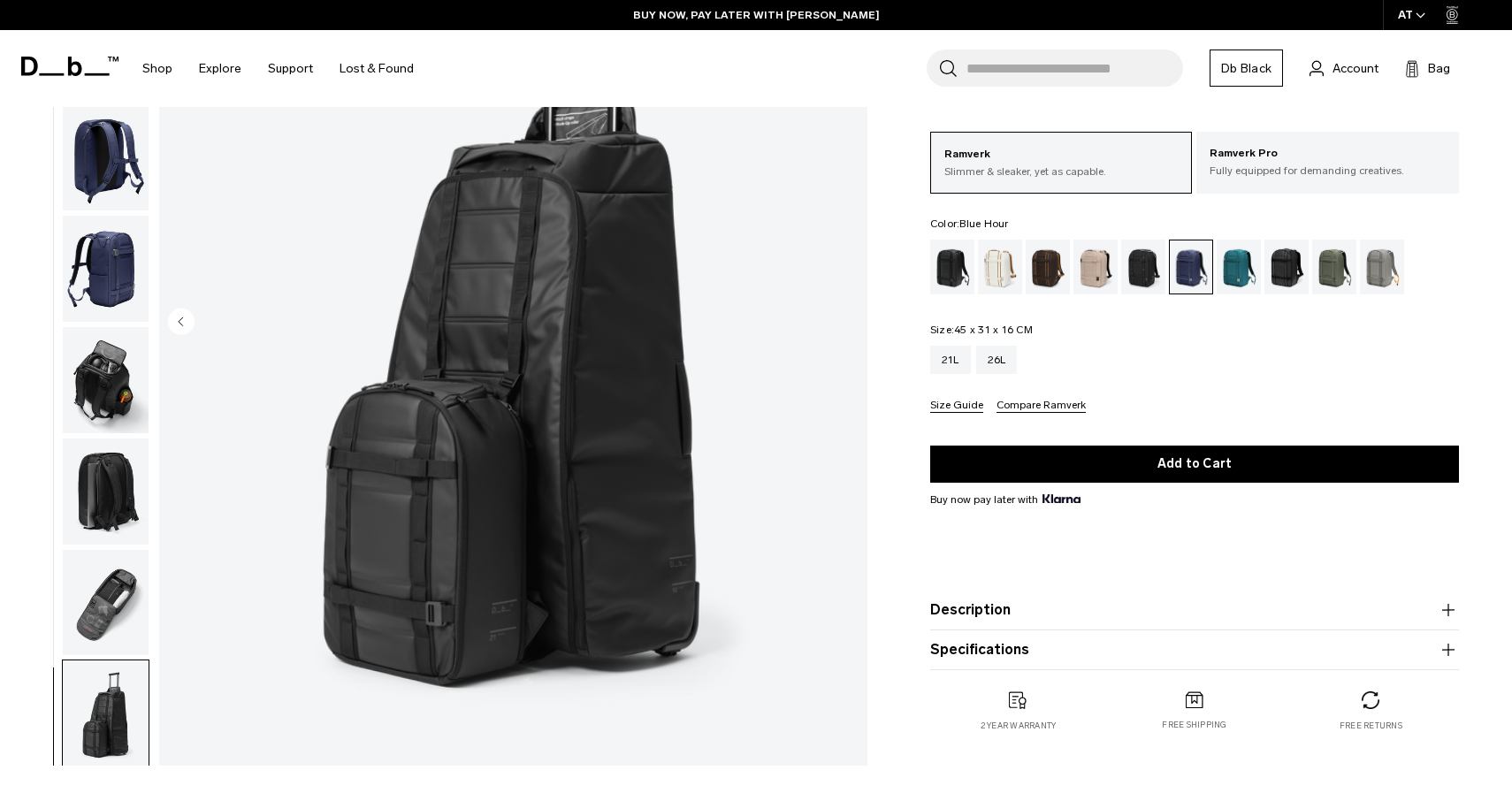
scroll to position [12, 0]
